Goal: Task Accomplishment & Management: Use online tool/utility

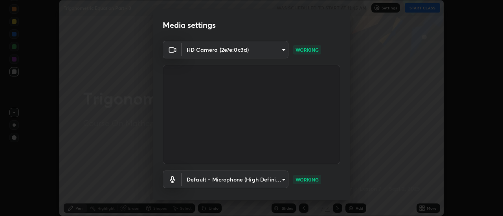
scroll to position [41, 0]
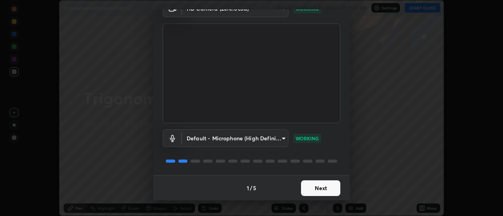
click at [314, 192] on button "Next" at bounding box center [320, 189] width 39 height 16
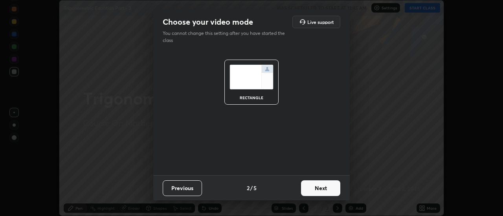
click at [317, 191] on button "Next" at bounding box center [320, 189] width 39 height 16
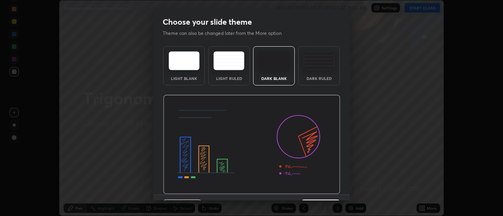
scroll to position [19, 0]
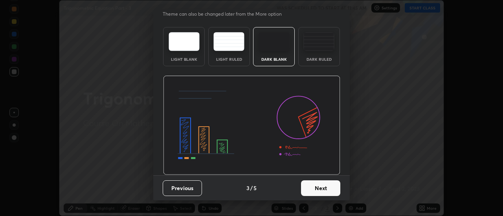
click at [318, 188] on button "Next" at bounding box center [320, 189] width 39 height 16
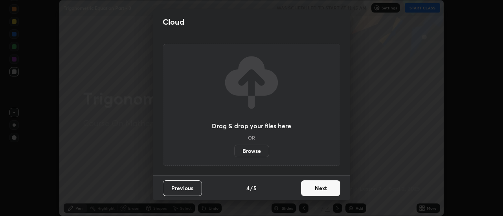
scroll to position [0, 0]
click at [319, 190] on button "Next" at bounding box center [320, 189] width 39 height 16
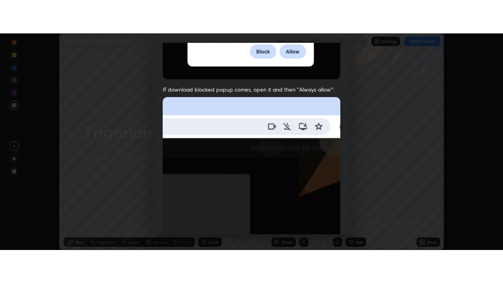
scroll to position [201, 0]
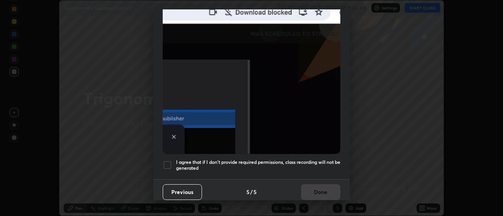
click at [308, 161] on h5 "I agree that if I don't provide required permissions, class recording will not …" at bounding box center [258, 165] width 164 height 12
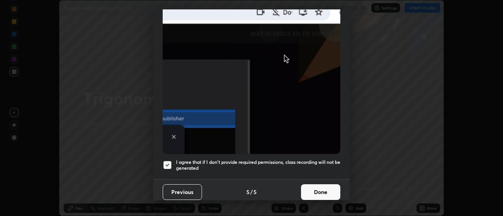
click at [323, 191] on button "Done" at bounding box center [320, 193] width 39 height 16
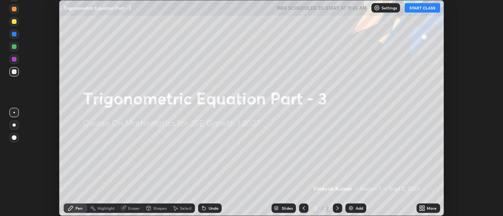
click at [422, 7] on button "START CLASS" at bounding box center [421, 7] width 35 height 9
click at [420, 210] on icon at bounding box center [420, 210] width 2 height 2
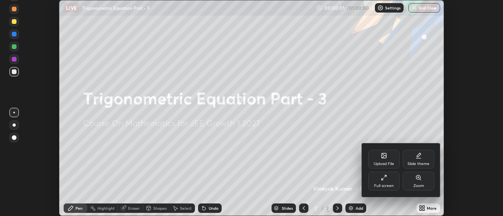
click at [382, 180] on icon at bounding box center [382, 180] width 2 height 2
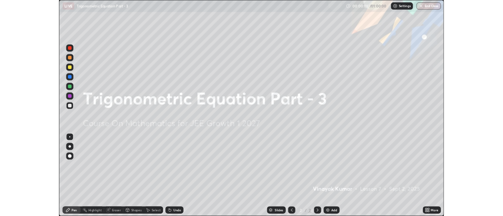
scroll to position [283, 503]
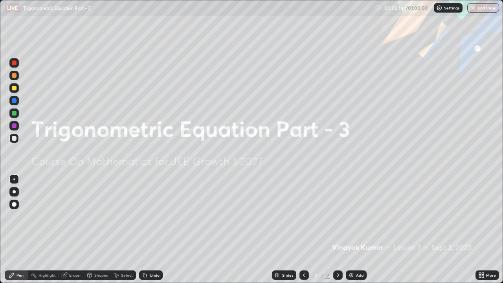
click at [353, 216] on div "Add" at bounding box center [355, 274] width 21 height 9
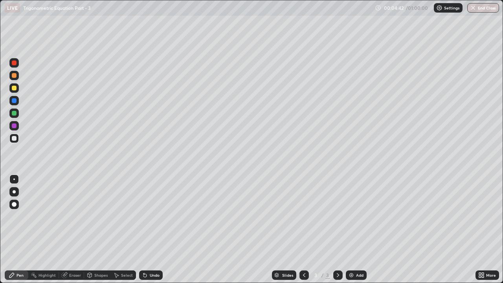
click at [150, 216] on div "Undo" at bounding box center [155, 275] width 10 height 4
click at [68, 216] on div "Eraser" at bounding box center [71, 274] width 25 height 9
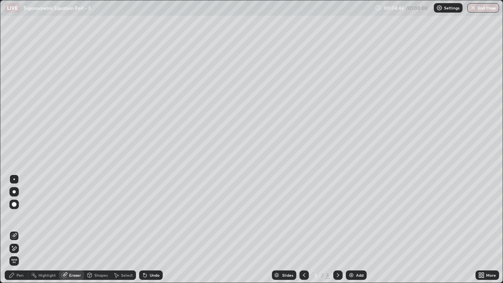
click at [15, 216] on icon at bounding box center [14, 248] width 6 height 7
click at [21, 216] on div "Pen" at bounding box center [19, 275] width 7 height 4
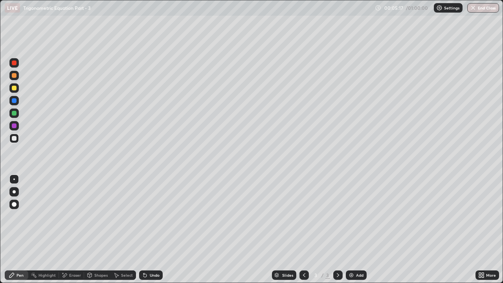
click at [358, 216] on div "Add" at bounding box center [359, 275] width 7 height 4
click at [303, 216] on icon at bounding box center [304, 275] width 6 height 6
click at [337, 216] on icon at bounding box center [337, 275] width 6 height 6
click at [73, 216] on div "Eraser" at bounding box center [75, 275] width 12 height 4
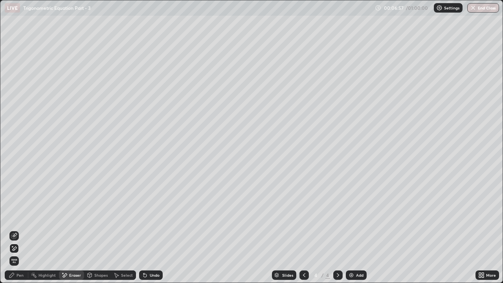
click at [22, 216] on div "Pen" at bounding box center [19, 275] width 7 height 4
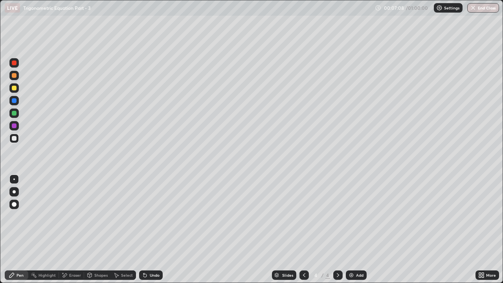
click at [71, 216] on div "Eraser" at bounding box center [75, 275] width 12 height 4
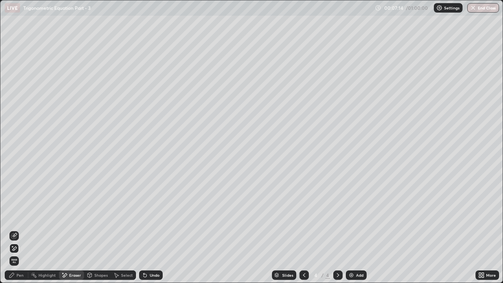
click at [151, 216] on div "Undo" at bounding box center [155, 275] width 10 height 4
click at [14, 216] on icon at bounding box center [12, 275] width 6 height 6
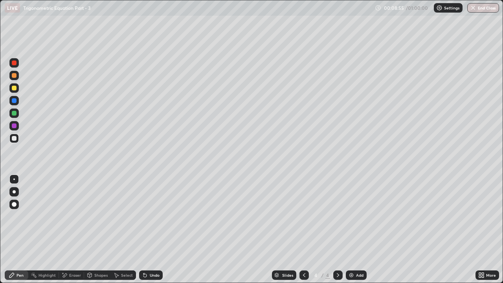
click at [355, 216] on div "Add" at bounding box center [355, 274] width 21 height 9
click at [151, 216] on div "Undo" at bounding box center [155, 275] width 10 height 4
click at [352, 216] on img at bounding box center [351, 275] width 6 height 6
click at [303, 216] on div at bounding box center [303, 274] width 9 height 9
click at [336, 216] on icon at bounding box center [337, 275] width 2 height 4
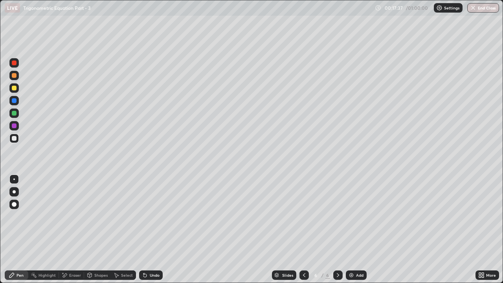
click at [153, 216] on div "Undo" at bounding box center [155, 275] width 10 height 4
click at [337, 216] on icon at bounding box center [337, 275] width 6 height 6
click at [300, 216] on div at bounding box center [303, 274] width 9 height 9
click at [338, 216] on icon at bounding box center [337, 275] width 2 height 4
click at [303, 216] on icon at bounding box center [304, 275] width 6 height 6
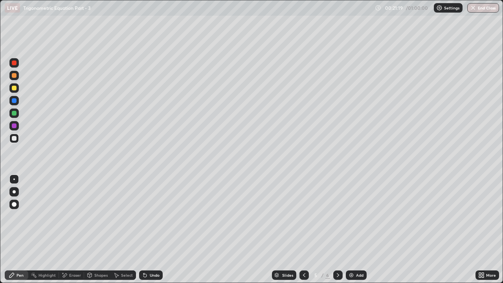
click at [304, 216] on icon at bounding box center [304, 275] width 6 height 6
click at [333, 216] on div at bounding box center [337, 274] width 9 height 9
click at [337, 216] on icon at bounding box center [337, 275] width 6 height 6
click at [303, 216] on icon at bounding box center [304, 275] width 6 height 6
click at [356, 216] on div "Add" at bounding box center [355, 274] width 21 height 9
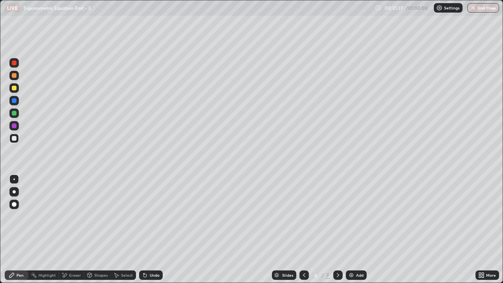
click at [336, 216] on icon at bounding box center [337, 275] width 2 height 4
click at [73, 216] on div "Eraser" at bounding box center [75, 275] width 12 height 4
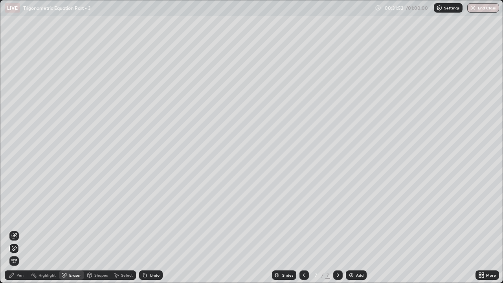
click at [15, 216] on icon at bounding box center [14, 235] width 6 height 6
click at [25, 216] on div "Pen" at bounding box center [17, 274] width 24 height 9
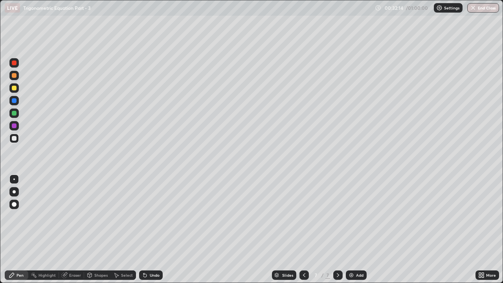
click at [303, 216] on icon at bounding box center [304, 275] width 6 height 6
click at [15, 63] on div at bounding box center [14, 62] width 5 height 5
click at [358, 216] on div "Add" at bounding box center [355, 274] width 21 height 9
click at [337, 216] on icon at bounding box center [337, 275] width 6 height 6
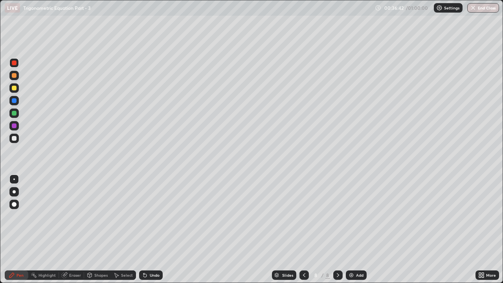
click at [353, 216] on img at bounding box center [351, 275] width 6 height 6
click at [72, 216] on div "Eraser" at bounding box center [75, 275] width 12 height 4
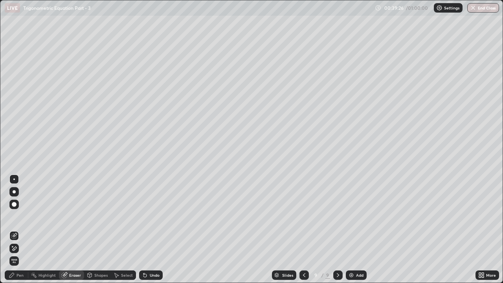
click at [20, 216] on div "Pen" at bounding box center [19, 275] width 7 height 4
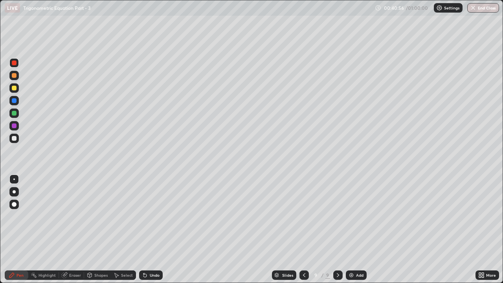
click at [11, 91] on div at bounding box center [13, 87] width 9 height 9
click at [14, 112] on div at bounding box center [14, 113] width 5 height 5
click at [66, 216] on icon at bounding box center [64, 274] width 5 height 5
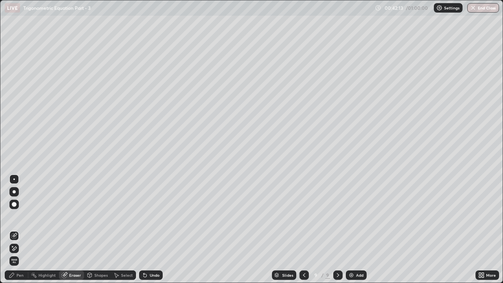
click at [13, 216] on icon at bounding box center [12, 246] width 1 height 1
click at [17, 216] on div "Pen" at bounding box center [19, 275] width 7 height 4
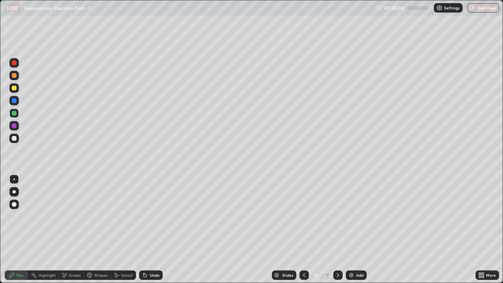
click at [356, 216] on div "Add" at bounding box center [359, 275] width 7 height 4
click at [152, 216] on div "Undo" at bounding box center [155, 275] width 10 height 4
click at [356, 216] on div "Add" at bounding box center [359, 275] width 7 height 4
click at [76, 216] on div "Eraser" at bounding box center [75, 275] width 12 height 4
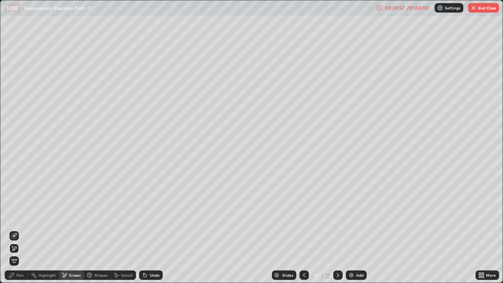
click at [16, 216] on div "Pen" at bounding box center [17, 274] width 24 height 9
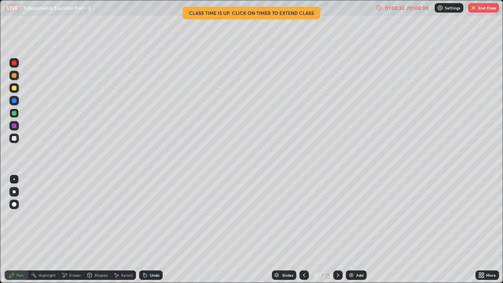
click at [350, 216] on img at bounding box center [351, 275] width 6 height 6
click at [479, 9] on button "End Class" at bounding box center [483, 7] width 31 height 9
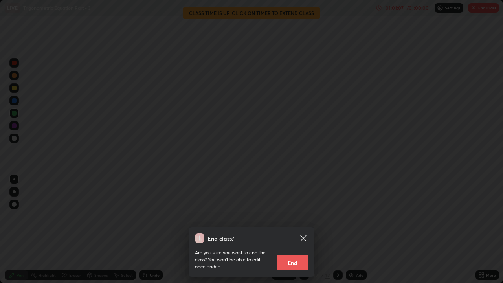
click at [299, 216] on button "End" at bounding box center [291, 262] width 31 height 16
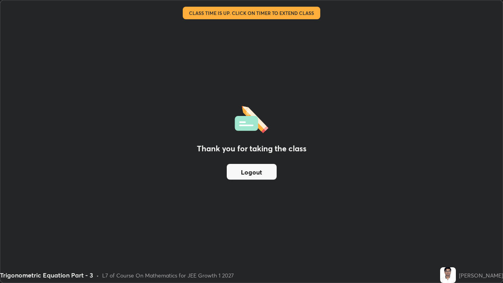
click at [266, 166] on button "Logout" at bounding box center [252, 172] width 50 height 16
click at [252, 177] on button "Logout" at bounding box center [252, 172] width 50 height 16
click at [254, 174] on button "Logout" at bounding box center [252, 172] width 50 height 16
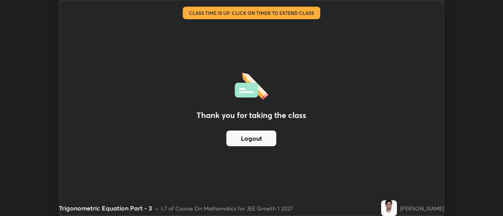
scroll to position [39042, 38756]
